Goal: Check status: Check status

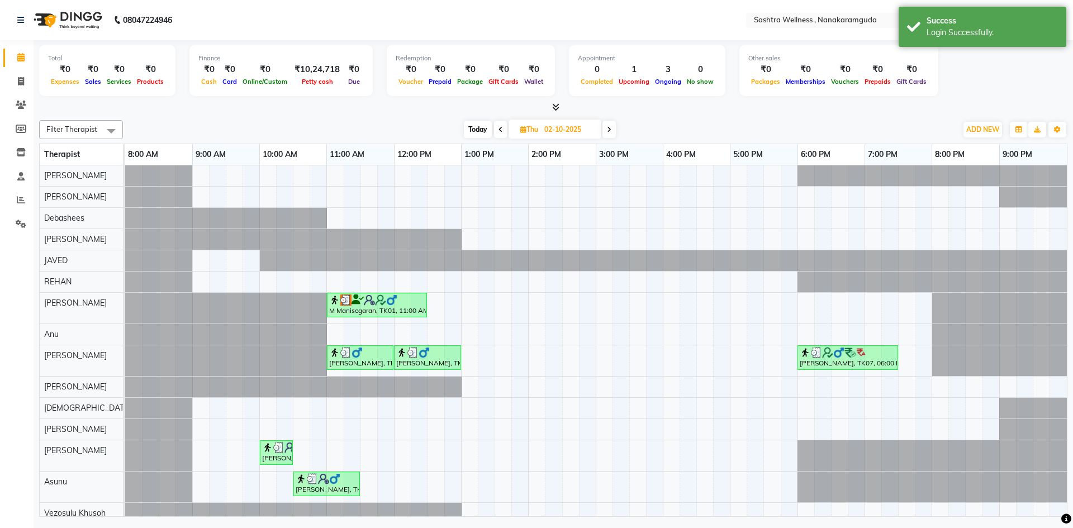
click at [571, 128] on input "02-10-2025" at bounding box center [569, 129] width 56 height 17
select select "10"
select select "2025"
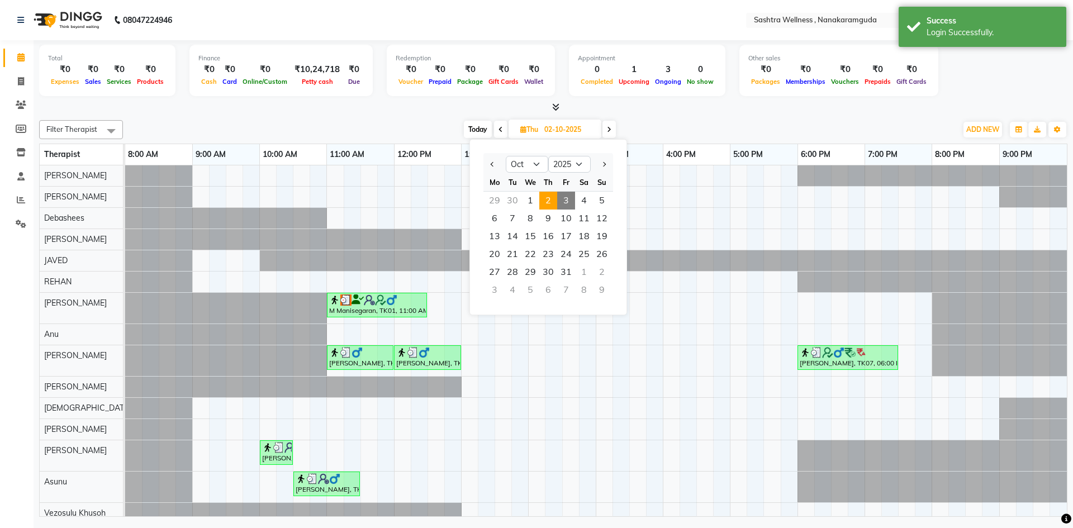
click at [569, 198] on span "3" at bounding box center [566, 201] width 18 height 18
type input "03-10-2025"
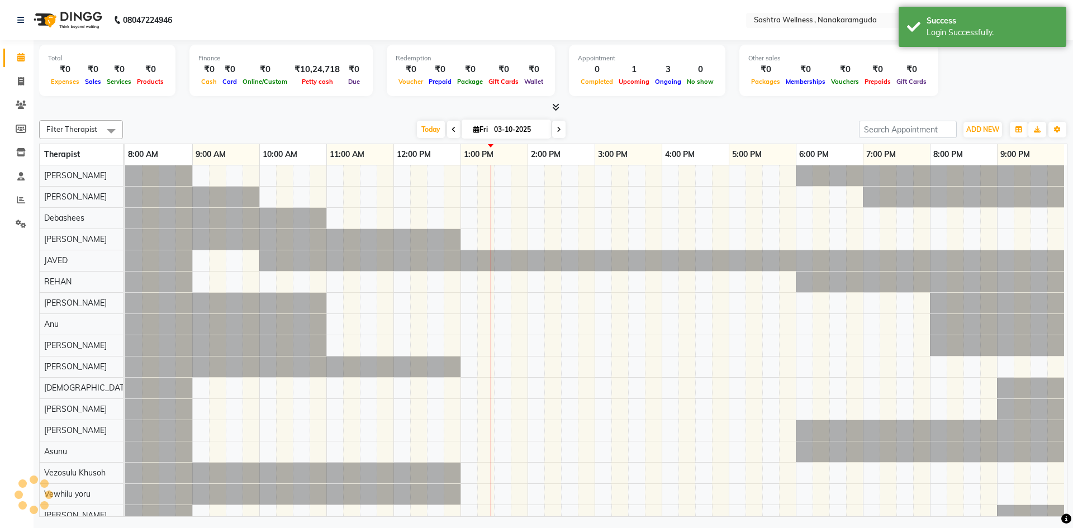
scroll to position [0, 6]
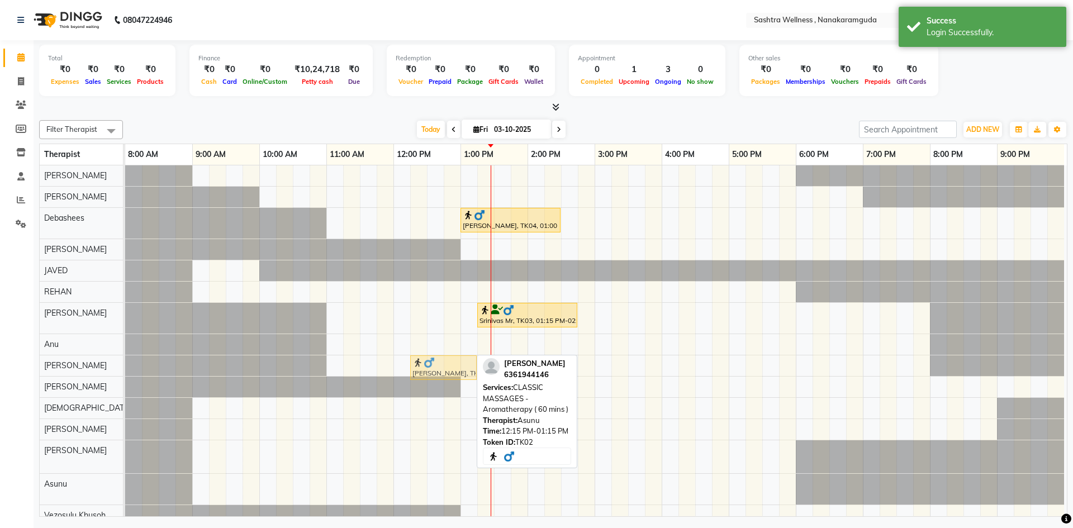
drag, startPoint x: 424, startPoint y: 489, endPoint x: 422, endPoint y: 379, distance: 110.2
click at [427, 370] on tbody "[PERSON_NAME], TK04, 01:00 PM-02:30 PM, CLASSIC MASSAGES -Aromatherapy (90 mins…" at bounding box center [594, 366] width 939 height 403
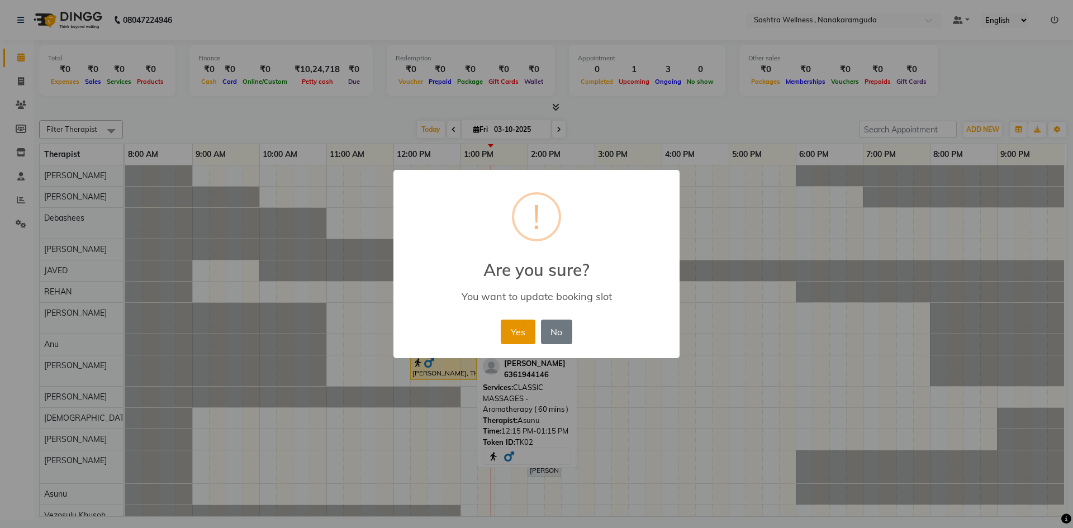
click at [524, 330] on button "Yes" at bounding box center [518, 332] width 34 height 25
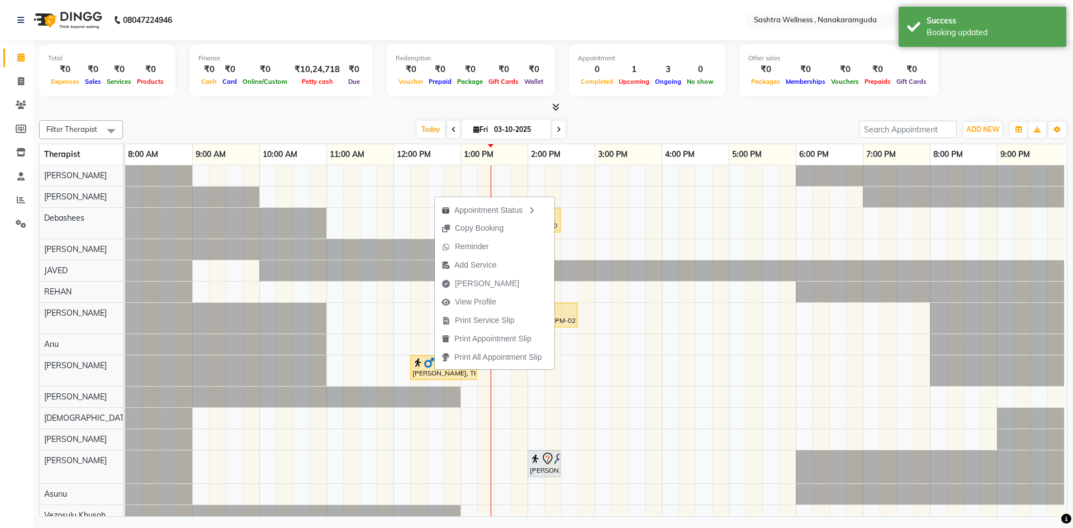
click at [964, 86] on div "Total ₹0 Expenses ₹0 Sales ₹0 Services ₹0 Products Finance ₹0 Cash ₹0 Card ₹0 O…" at bounding box center [553, 72] width 1029 height 55
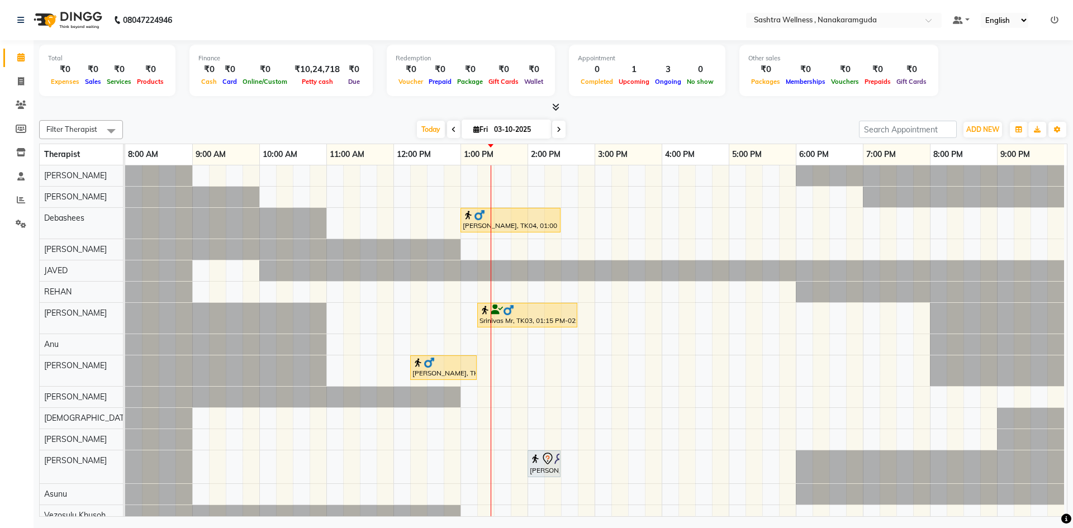
click at [1057, 18] on icon at bounding box center [1055, 20] width 8 height 8
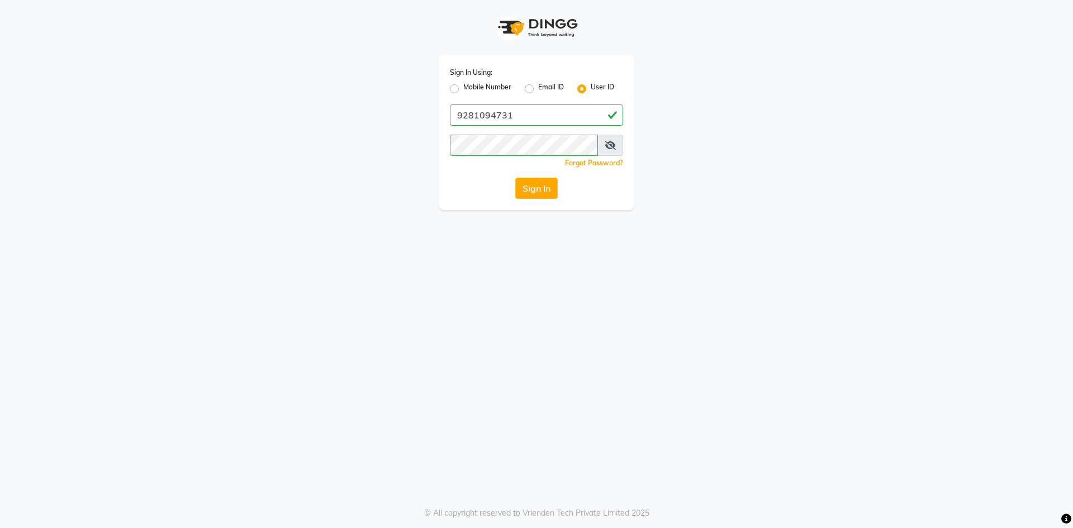
click at [491, 88] on label "Mobile Number" at bounding box center [487, 88] width 48 height 13
click at [471, 88] on input "Mobile Number" at bounding box center [466, 85] width 7 height 7
radio input "true"
radio input "false"
click at [534, 124] on input "Username" at bounding box center [555, 115] width 136 height 21
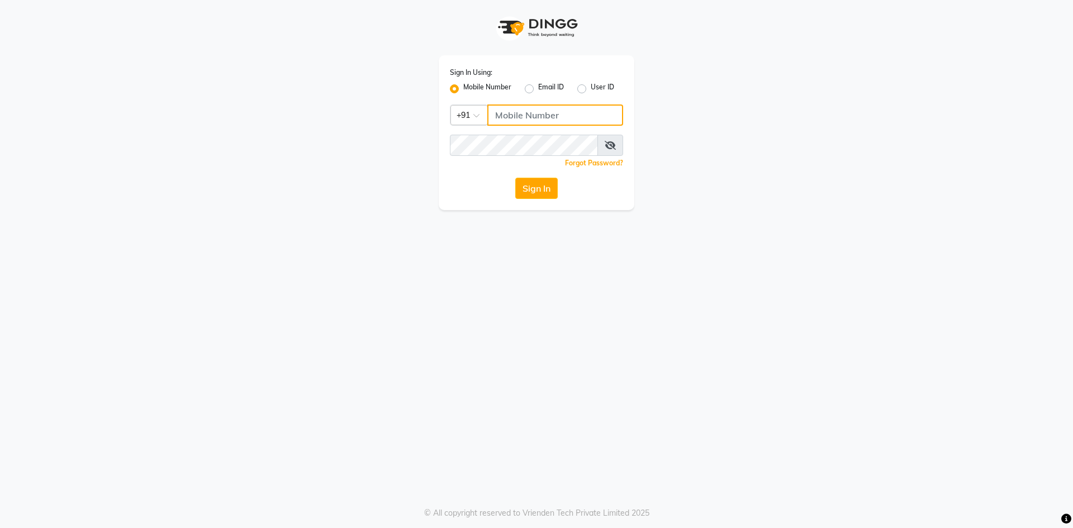
type input "8919070740"
click at [534, 188] on button "Sign In" at bounding box center [536, 188] width 42 height 21
